Goal: Contribute content

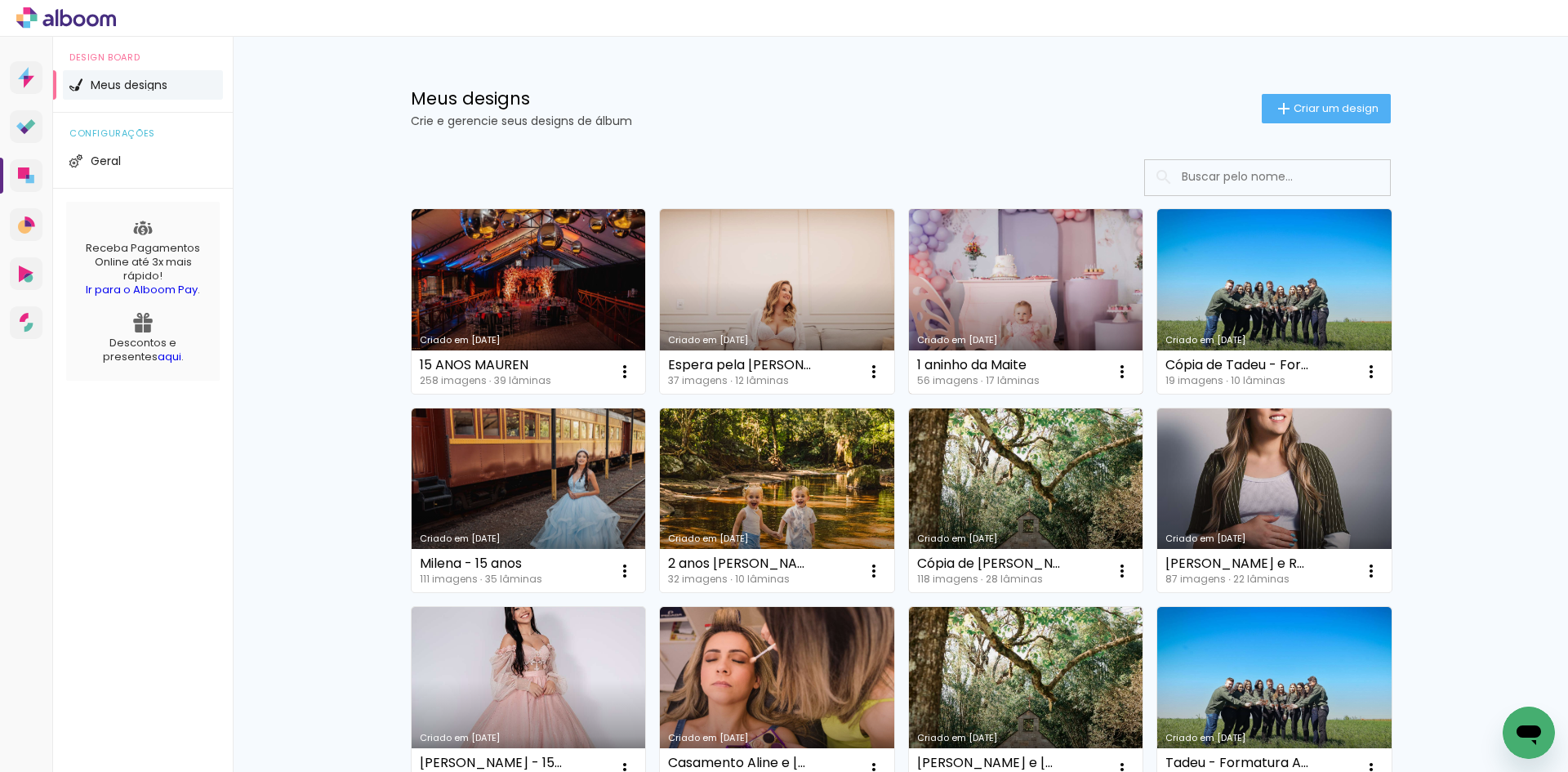
click at [1040, 239] on link "Criado em [DATE]" at bounding box center [1025, 301] width 234 height 185
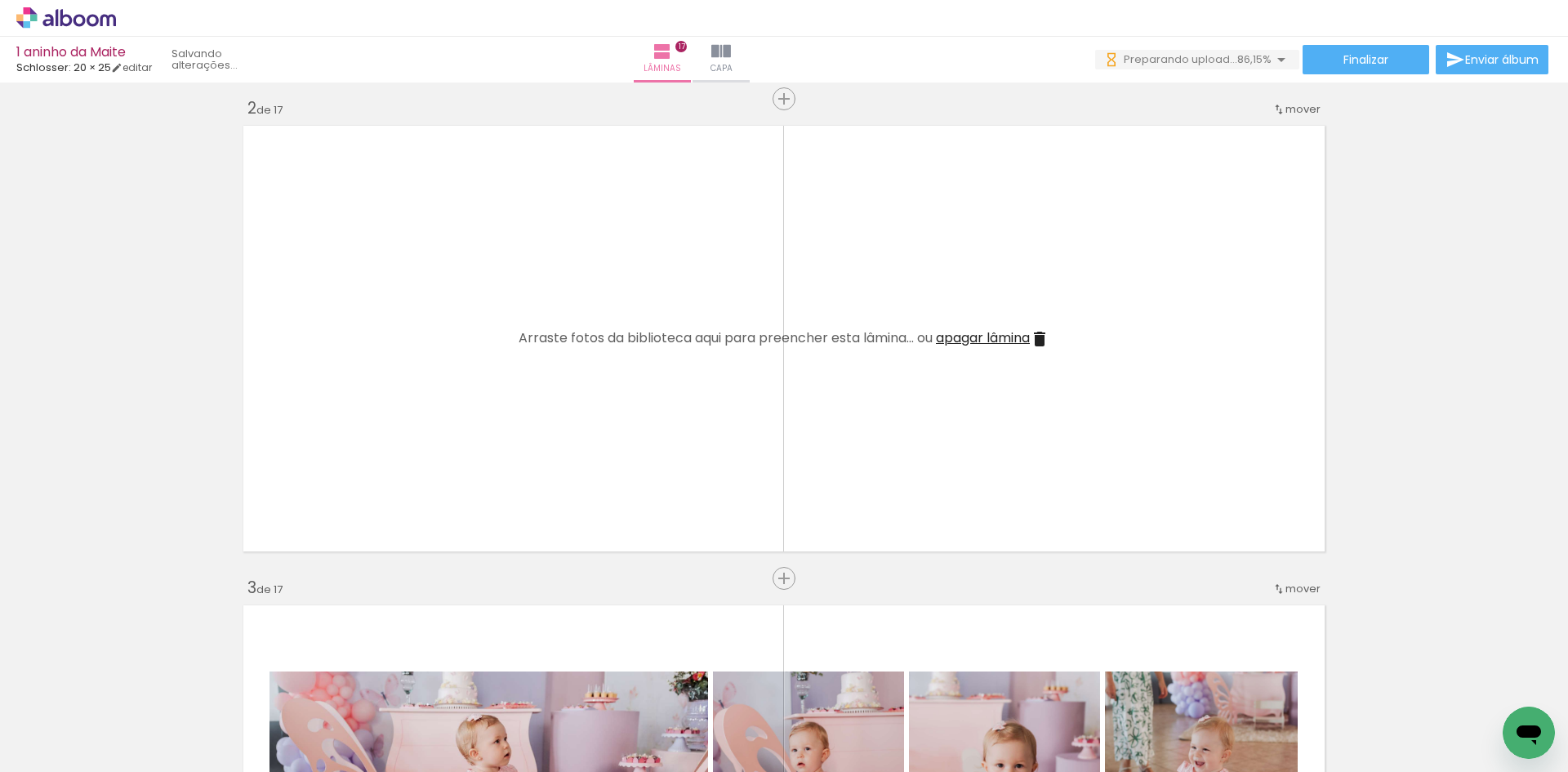
scroll to position [0, 4517]
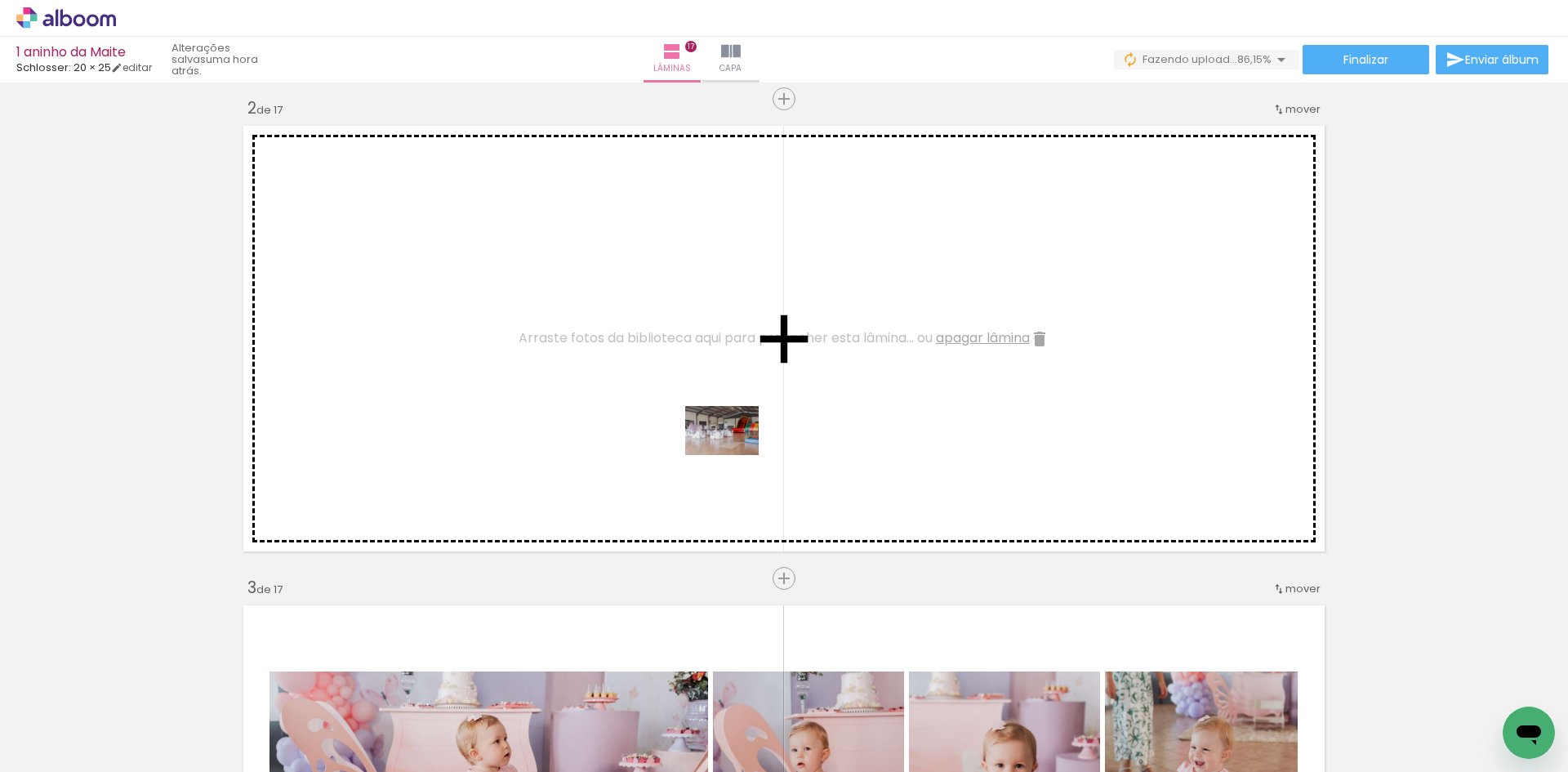
drag, startPoint x: 781, startPoint y: 717, endPoint x: 706, endPoint y: 424, distance: 302.4
click at [706, 424] on quentale-workspace at bounding box center [784, 386] width 1568 height 772
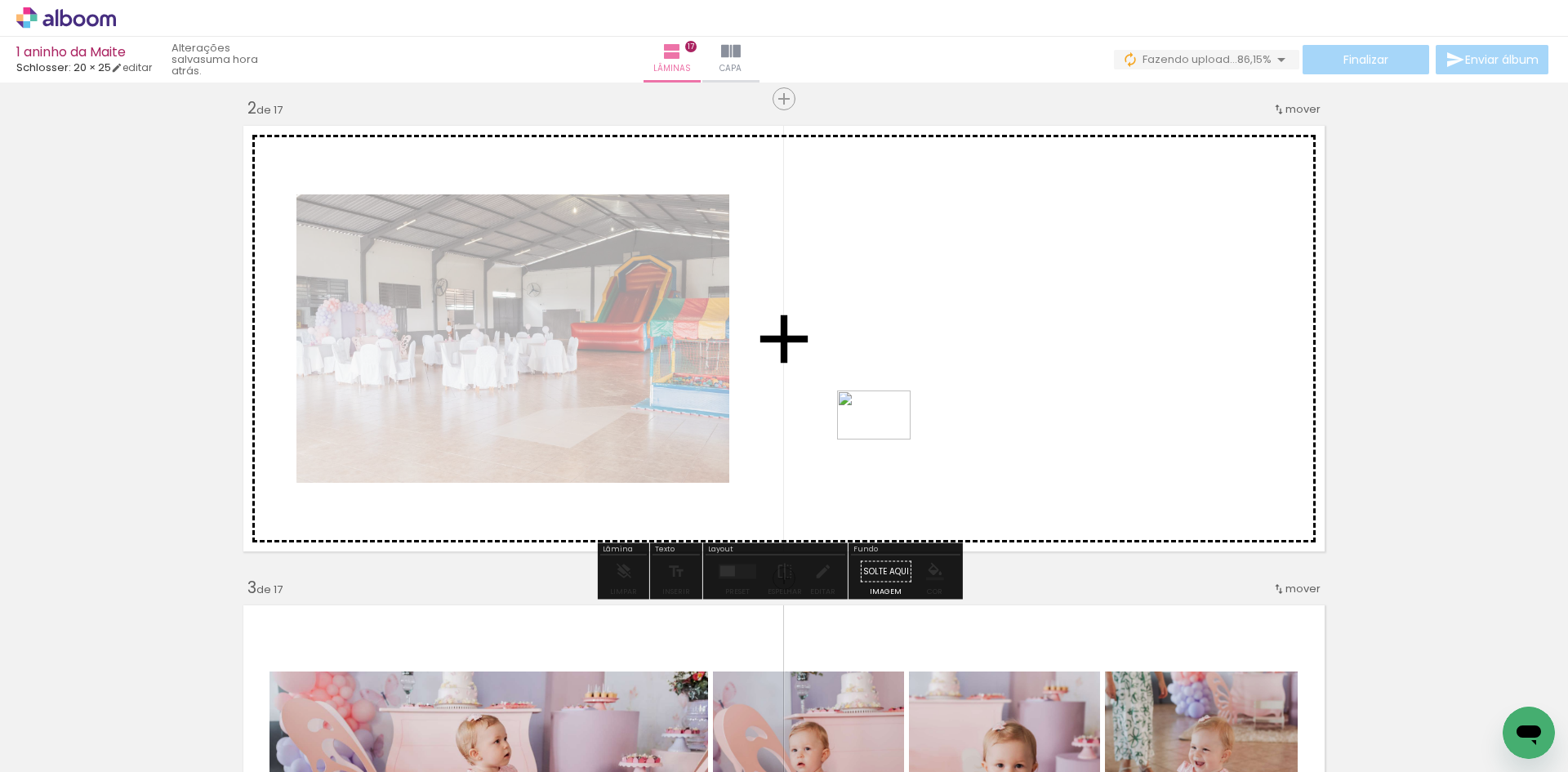
drag, startPoint x: 892, startPoint y: 720, endPoint x: 886, endPoint y: 440, distance: 280.1
click at [886, 440] on quentale-workspace at bounding box center [784, 386] width 1568 height 772
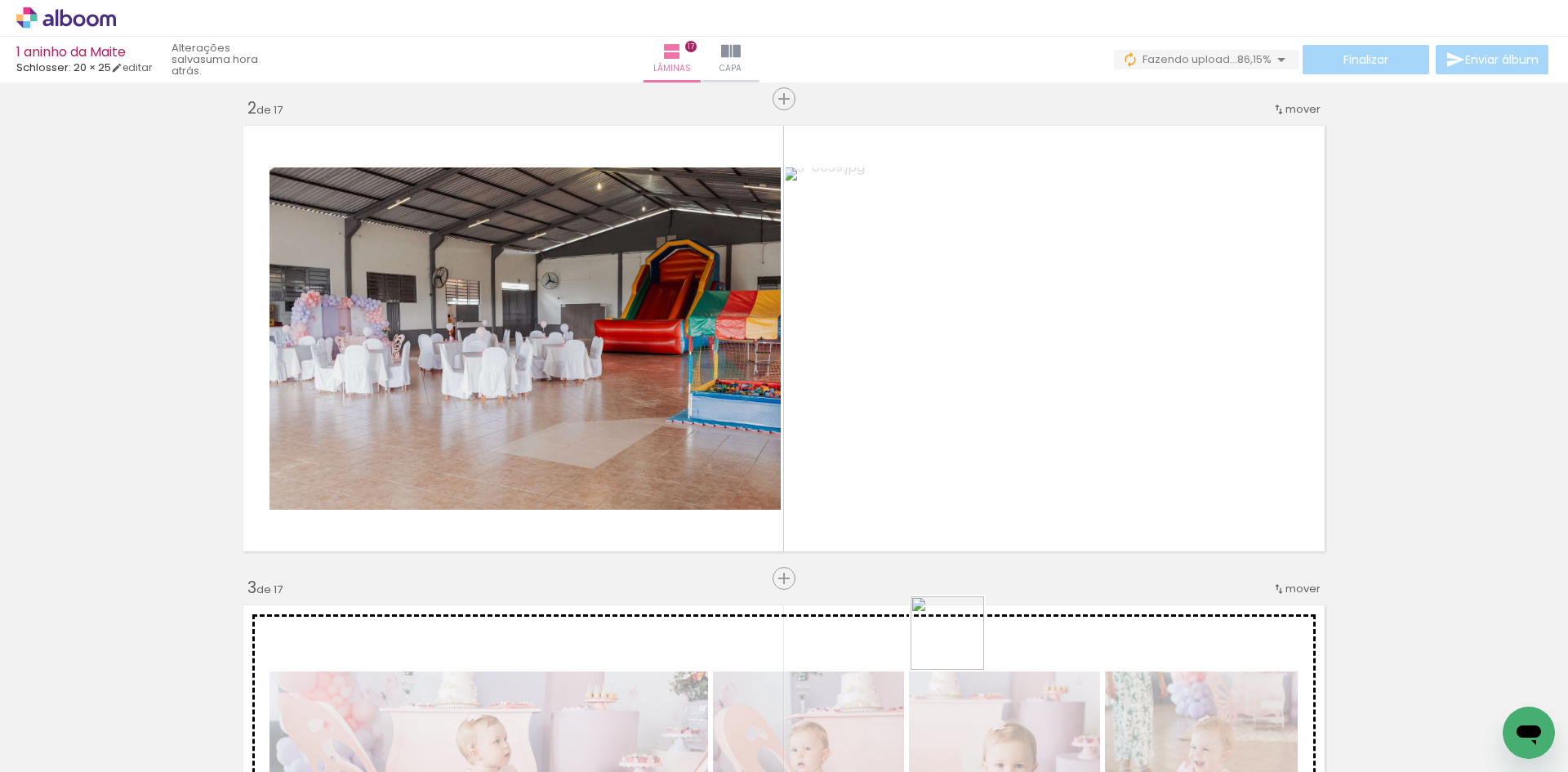
drag, startPoint x: 974, startPoint y: 714, endPoint x: 856, endPoint y: 381, distance: 353.3
click at [856, 381] on quentale-workspace at bounding box center [784, 386] width 1568 height 772
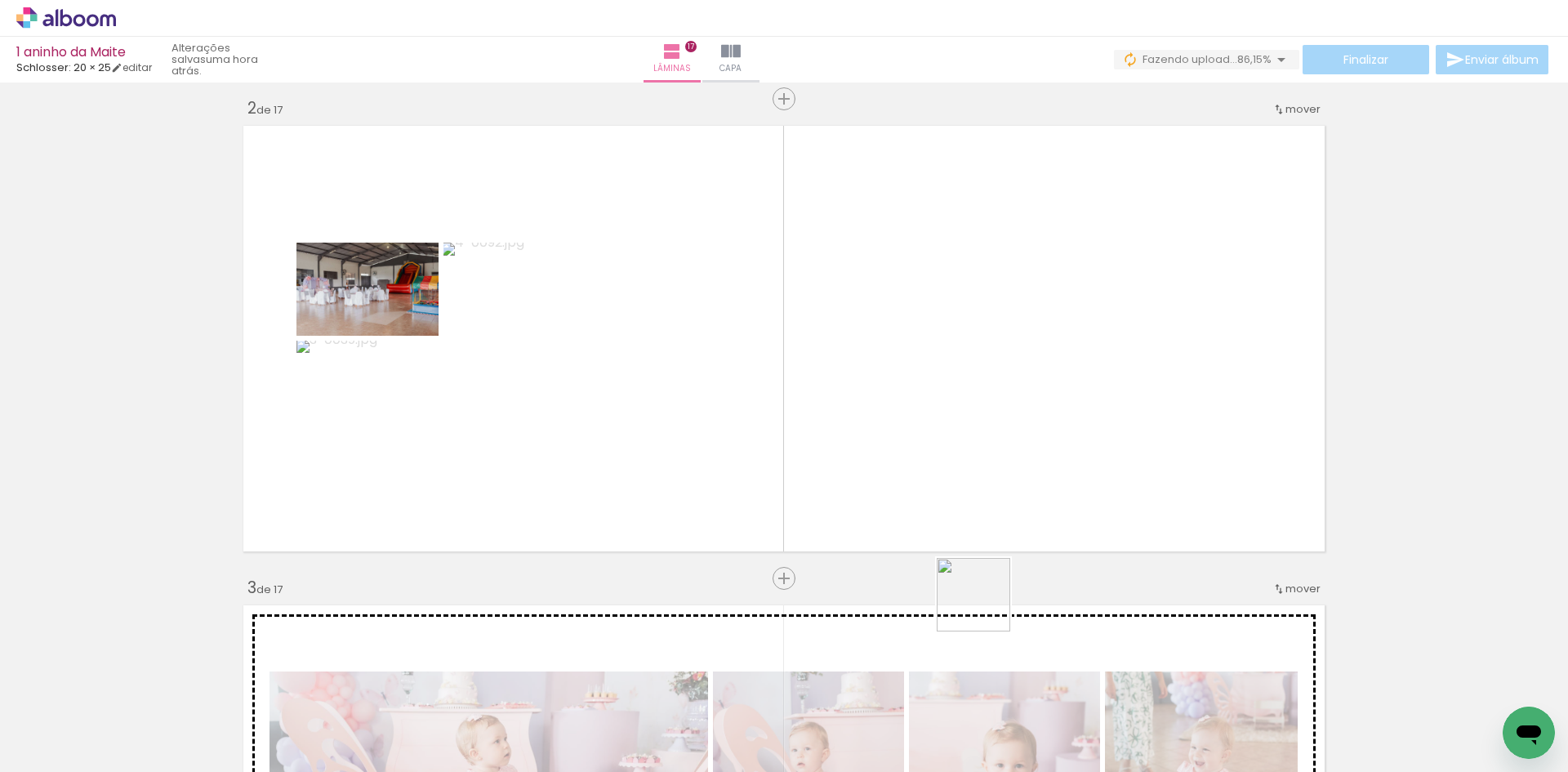
drag, startPoint x: 1040, startPoint y: 734, endPoint x: 834, endPoint y: 336, distance: 448.2
click at [834, 336] on quentale-workspace at bounding box center [784, 386] width 1568 height 772
